Goal: Check status: Check status

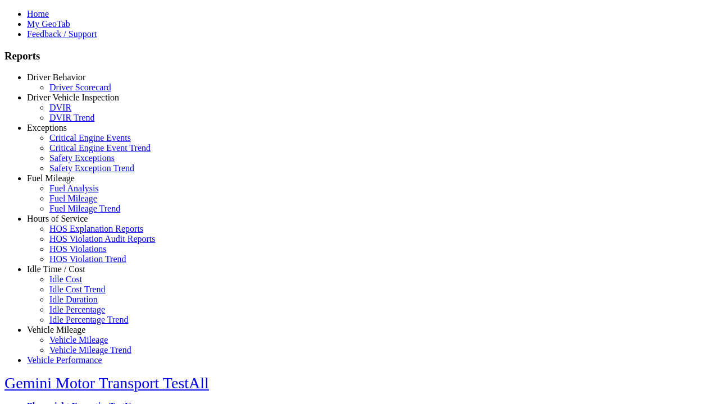
click at [65, 133] on link "Exceptions" at bounding box center [47, 128] width 40 height 10
click at [73, 153] on link "Critical Engine Event Trend" at bounding box center [99, 148] width 101 height 10
select select "**"
type input "**********"
